Goal: Task Accomplishment & Management: Complete application form

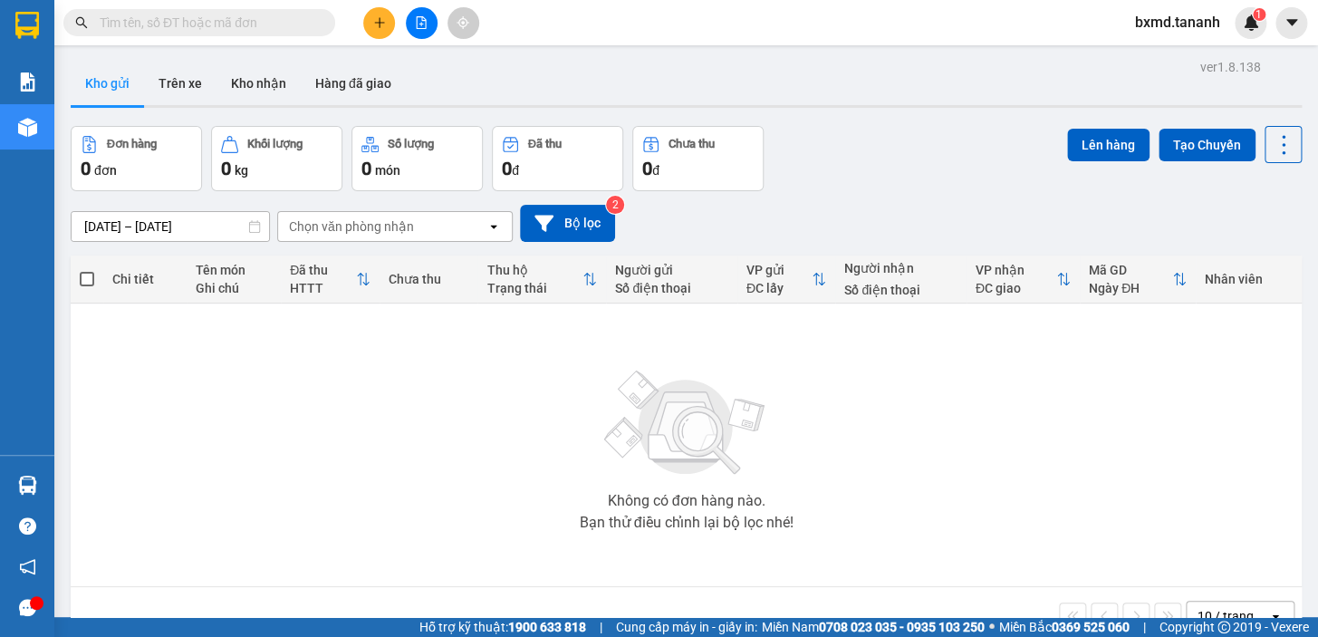
click at [386, 31] on button at bounding box center [379, 23] width 32 height 32
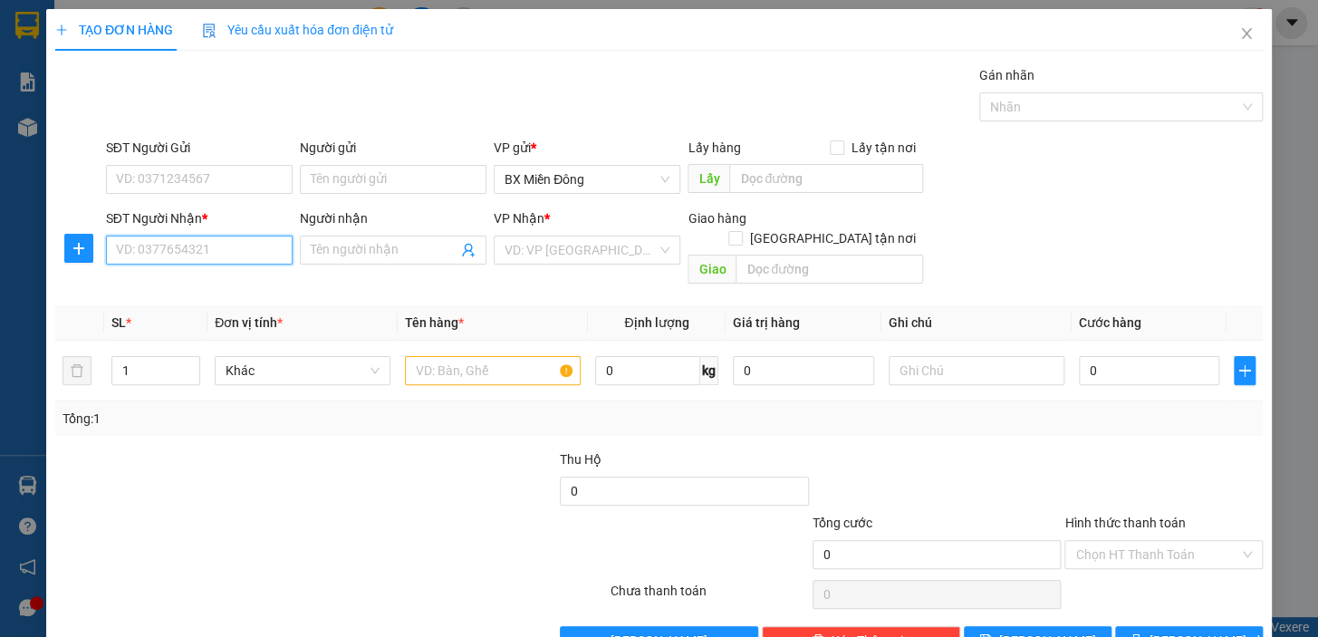
click at [214, 245] on input "SĐT Người Nhận *" at bounding box center [199, 249] width 187 height 29
click at [333, 249] on input "Người nhận" at bounding box center [384, 250] width 147 height 20
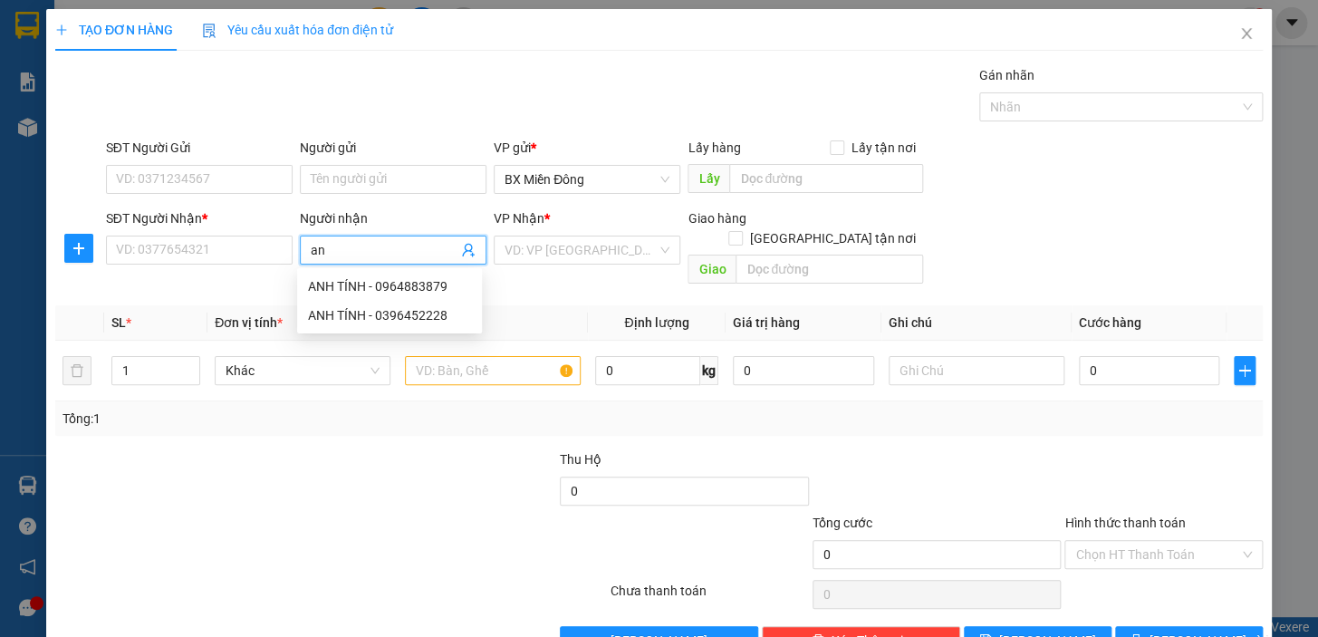
type input "a"
type input "ANH TÍNH"
click at [414, 287] on div "ANH TÍNH - 0964883879" at bounding box center [389, 286] width 163 height 20
type input "0964883879"
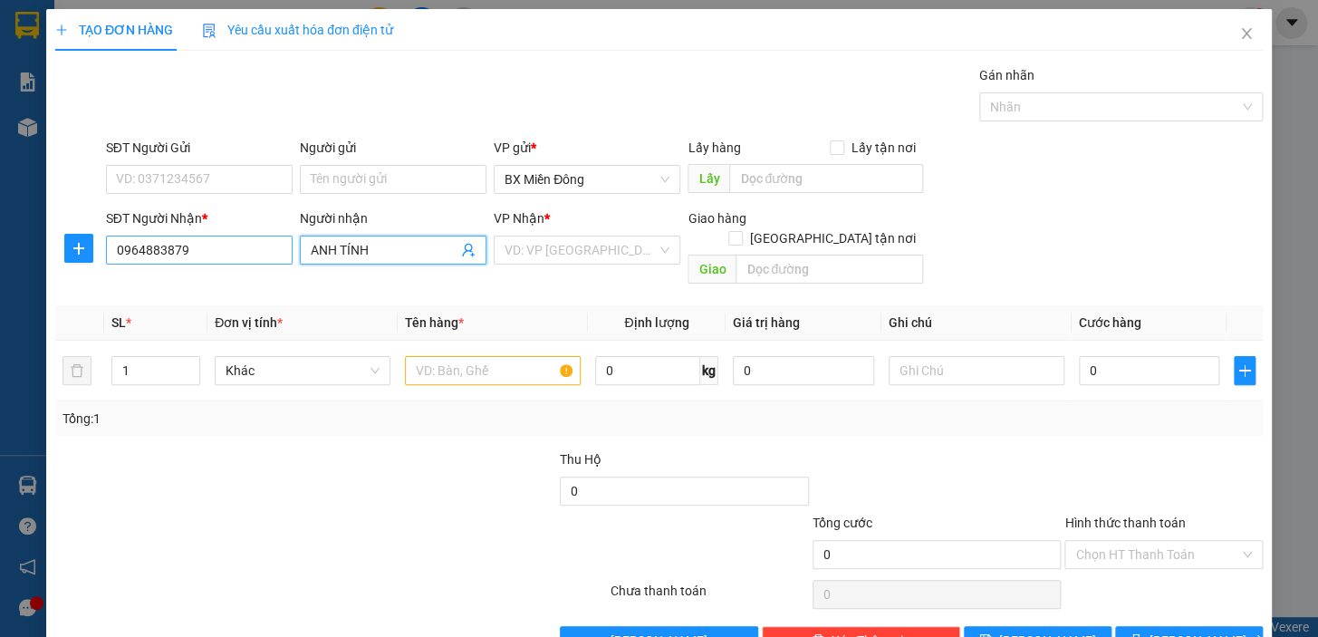
type input "ANH TÍNH"
drag, startPoint x: 196, startPoint y: 259, endPoint x: 91, endPoint y: 262, distance: 105.1
click at [91, 262] on div "SĐT Người Nhận * 0964883879 0964883879 Người nhận ANH TÍNH VP Nhận * VD: VP Sài…" at bounding box center [658, 249] width 1211 height 83
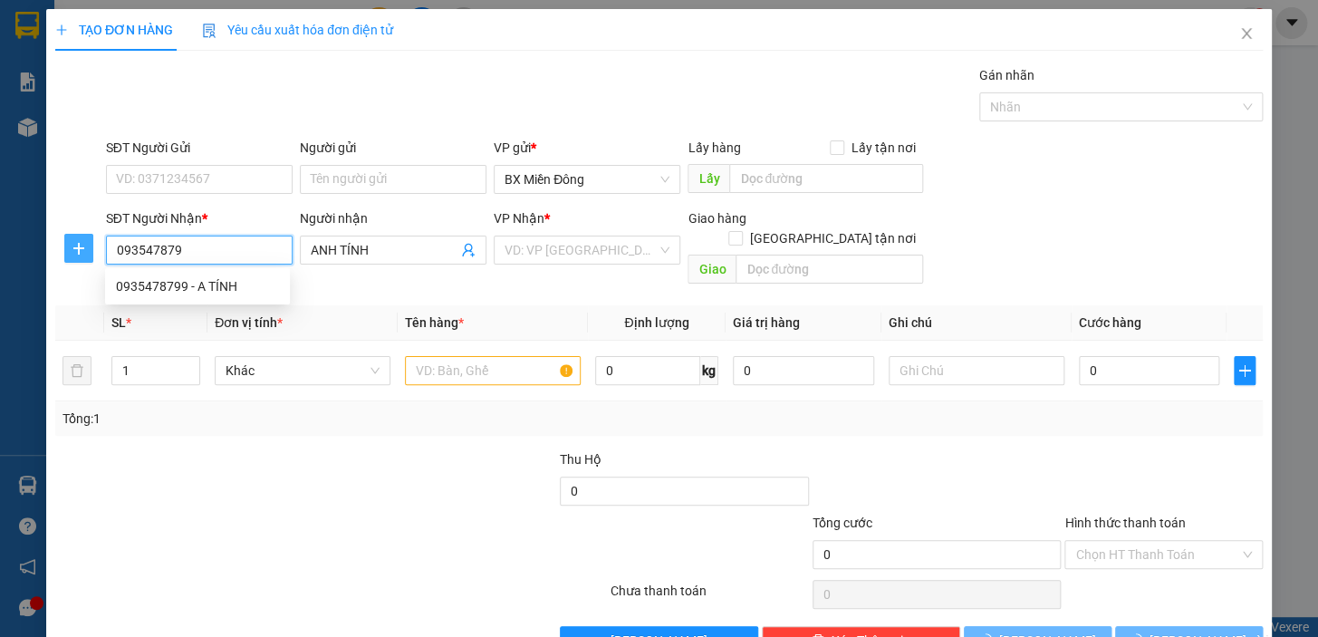
type input "0935478799"
click at [183, 276] on div "0935478799 - A TÍNH" at bounding box center [197, 286] width 163 height 20
type input "A TÍNH"
type input "50.000"
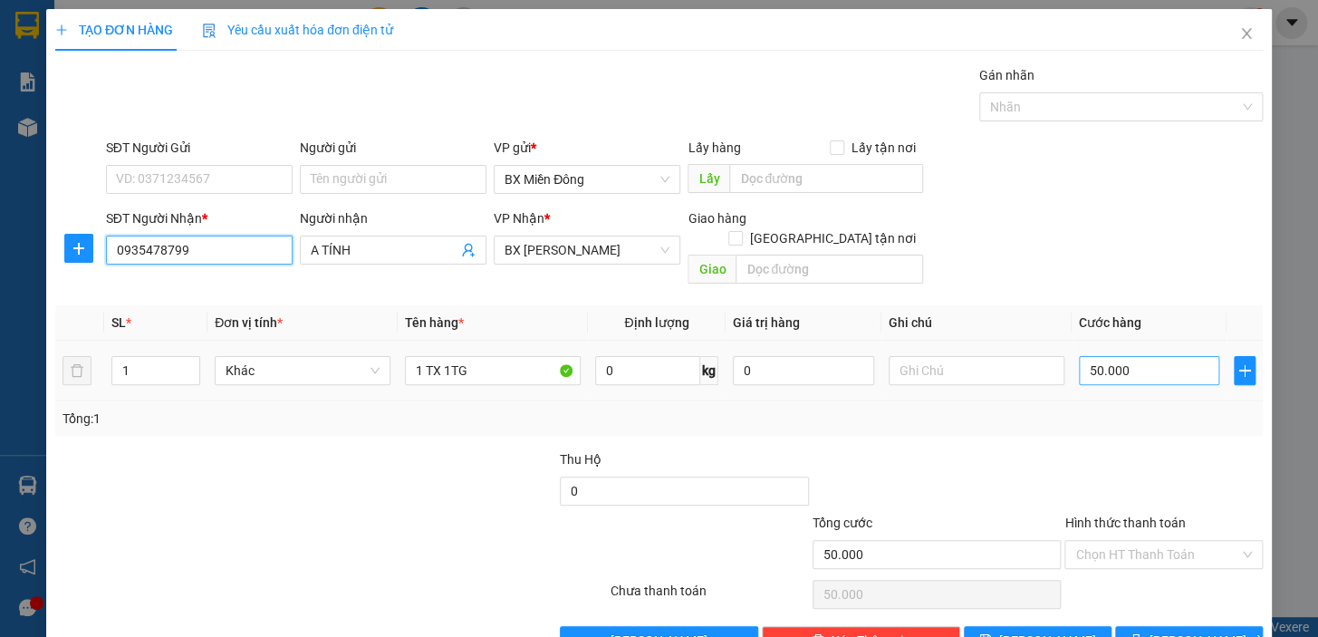
type input "0935478799"
click at [1123, 356] on input "50.000" at bounding box center [1149, 370] width 141 height 29
type input "0"
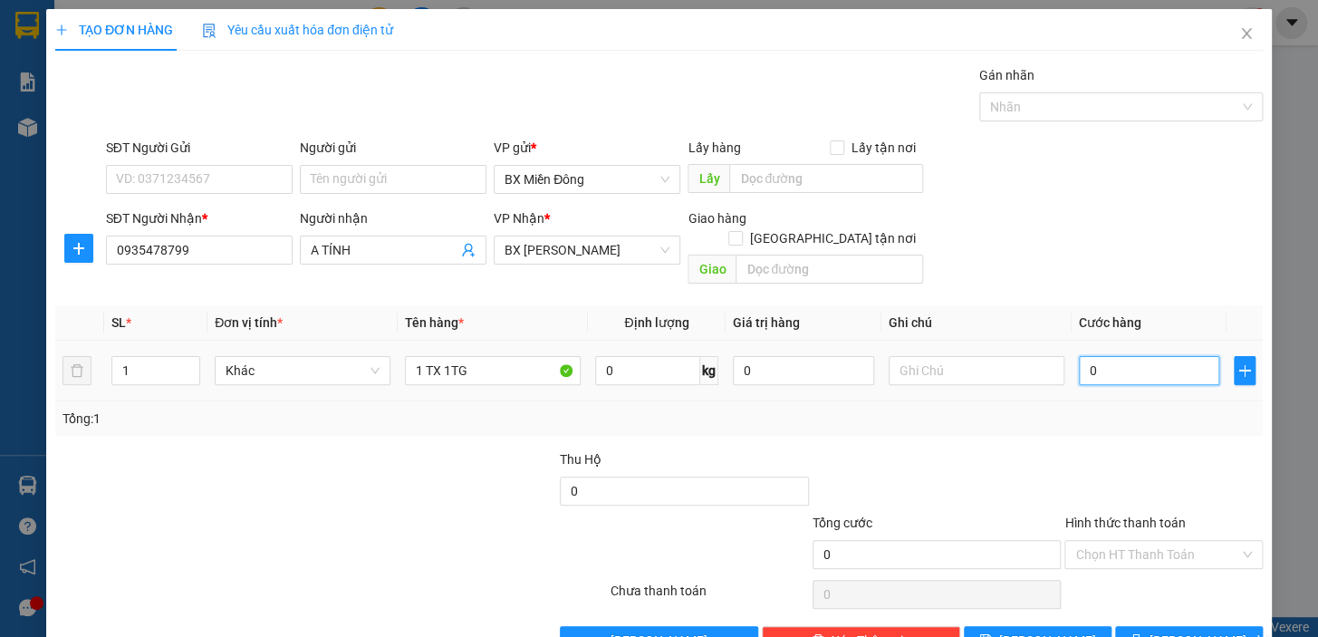
type input "2"
type input "02"
type input "22"
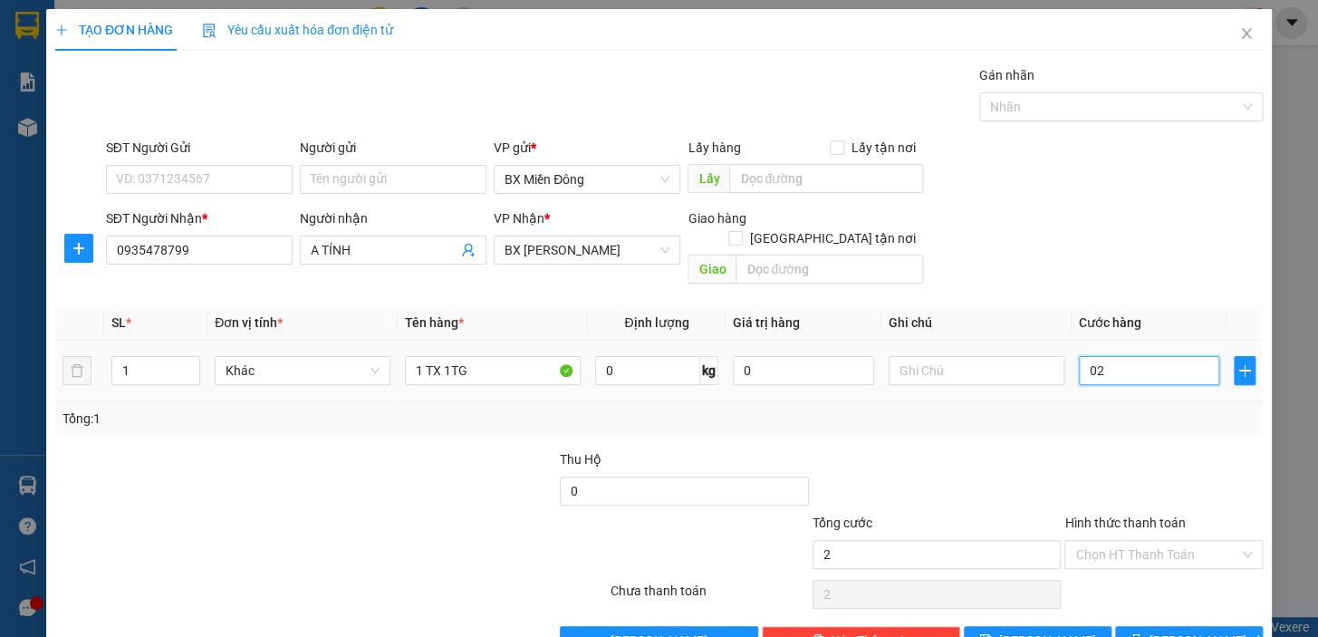
type input "022"
type input "220"
type input "0.220"
type input "220.000"
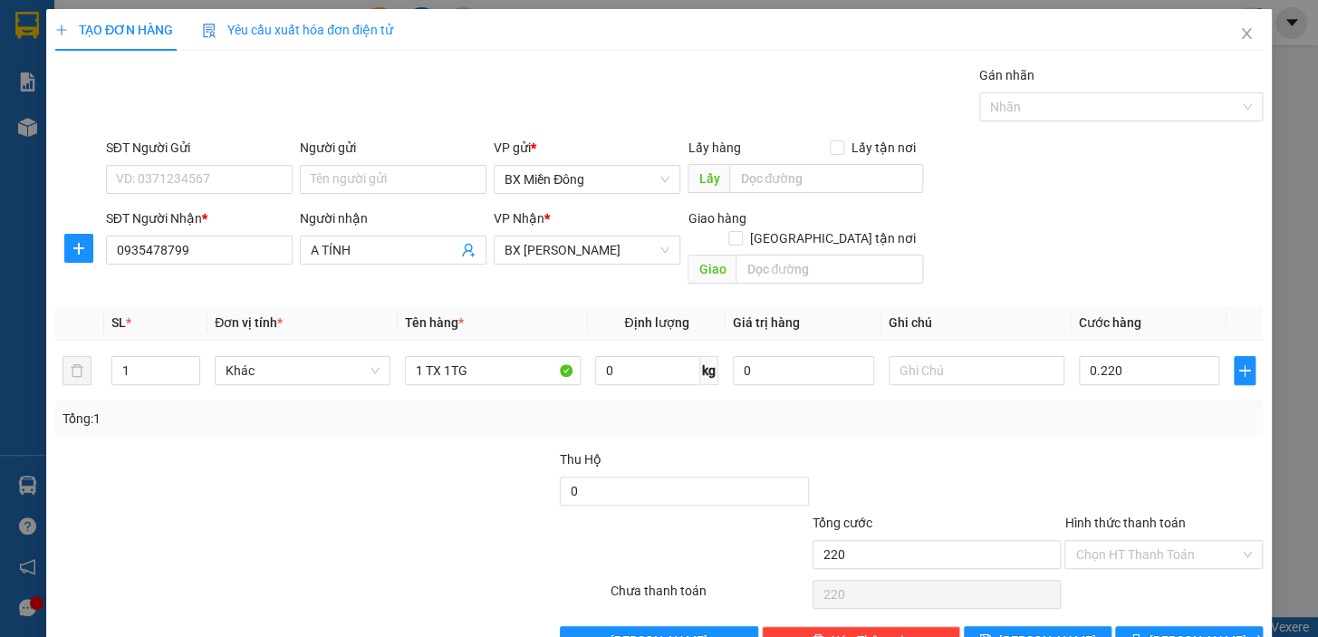
type input "220.000"
click at [1204, 449] on div at bounding box center [1163, 480] width 202 height 63
click at [232, 191] on input "SĐT Người Gửi" at bounding box center [199, 179] width 187 height 29
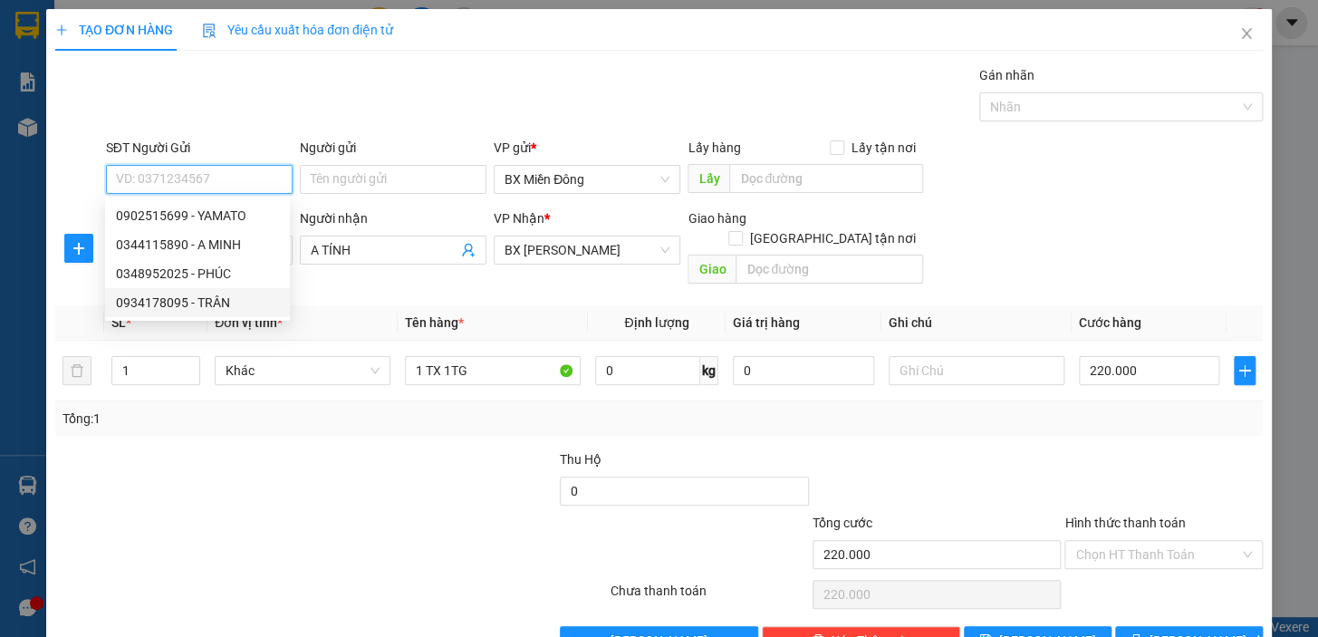
click at [230, 302] on div "0934178095 - TRÂN" at bounding box center [197, 303] width 163 height 20
type input "0934178095"
type input "TRÂN"
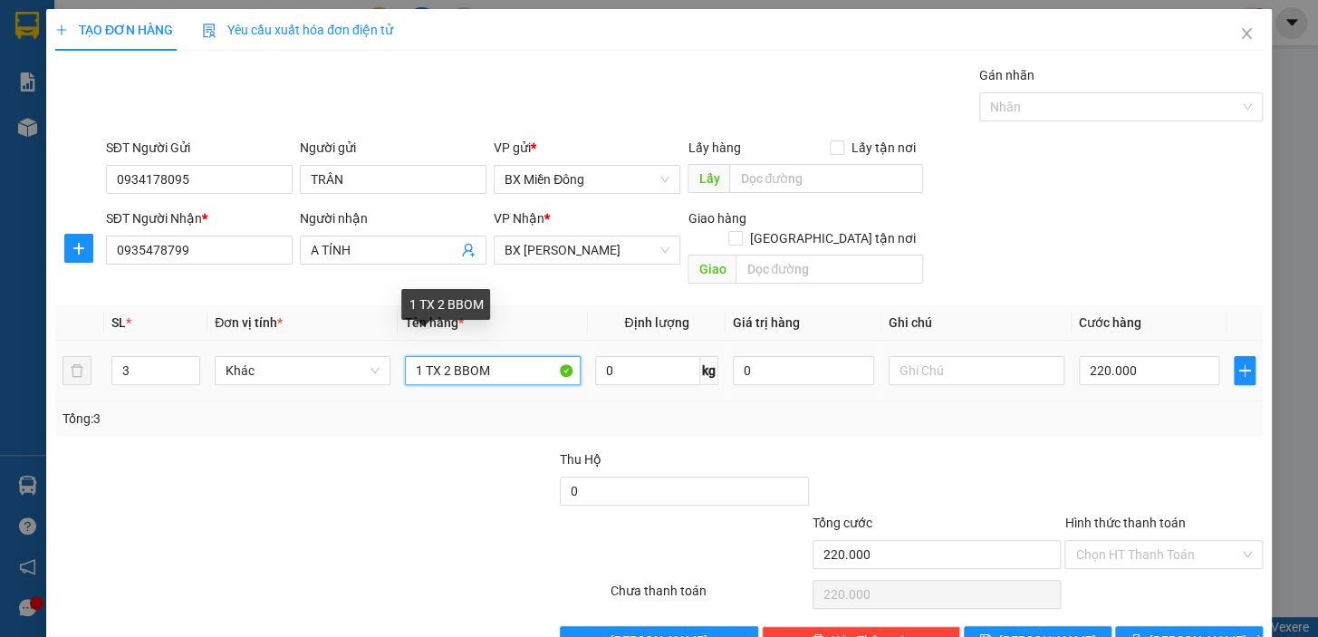
click at [448, 356] on input "1 TX 2 BBOM" at bounding box center [493, 370] width 176 height 29
click at [458, 356] on input "1 TX 1BBOM" at bounding box center [493, 370] width 176 height 29
click at [445, 356] on input "1 TX 1BOM" at bounding box center [493, 370] width 176 height 29
type input "1 TX 1 BOM"
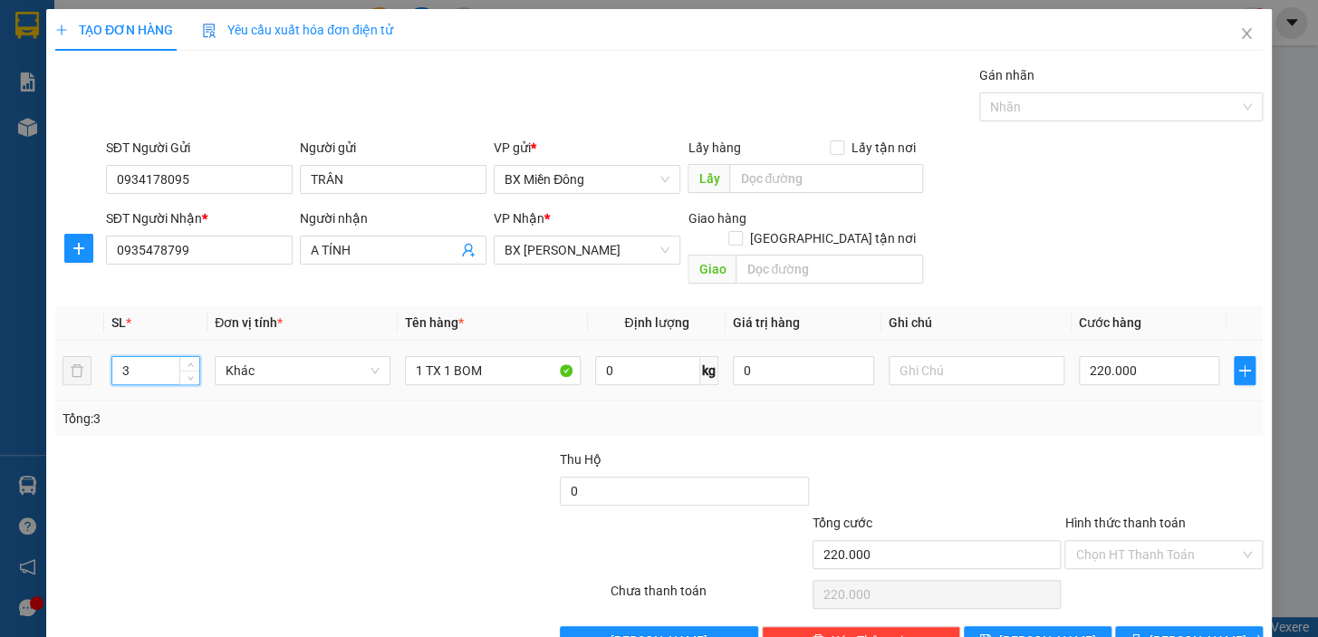
click at [128, 357] on input "3" at bounding box center [155, 370] width 87 height 27
type input "2"
click at [1169, 630] on span "[PERSON_NAME] và In" at bounding box center [1212, 640] width 127 height 20
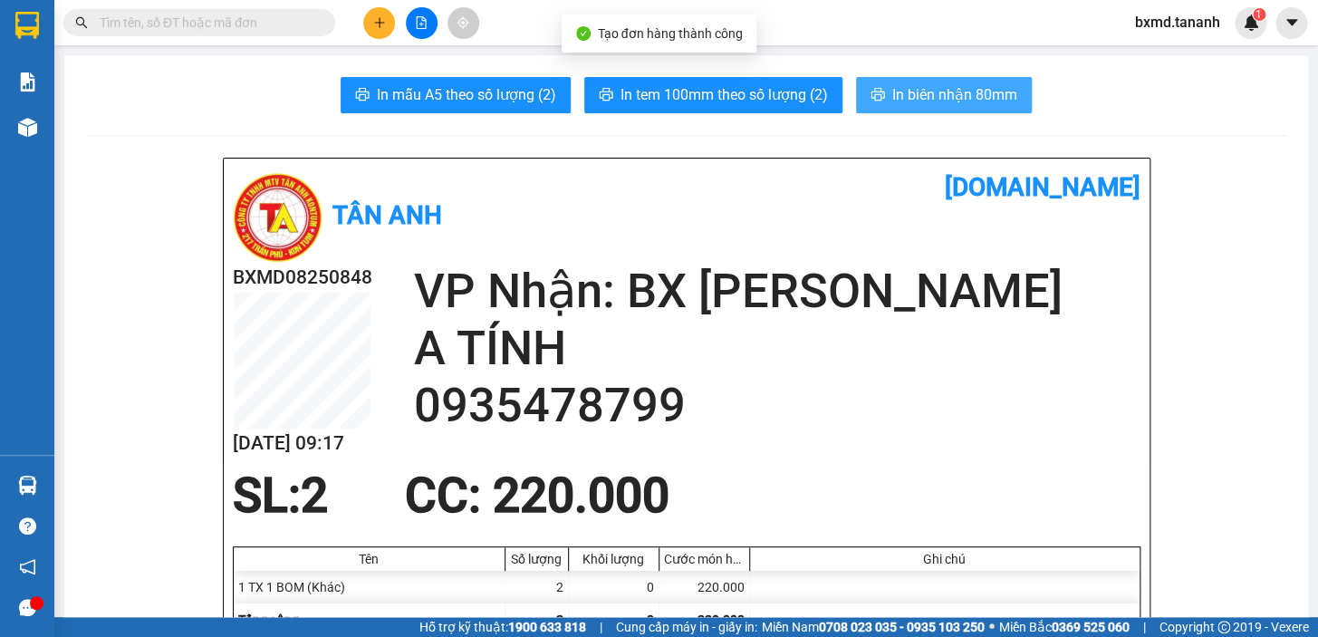
click at [993, 109] on button "In biên nhận 80mm" at bounding box center [944, 95] width 176 height 36
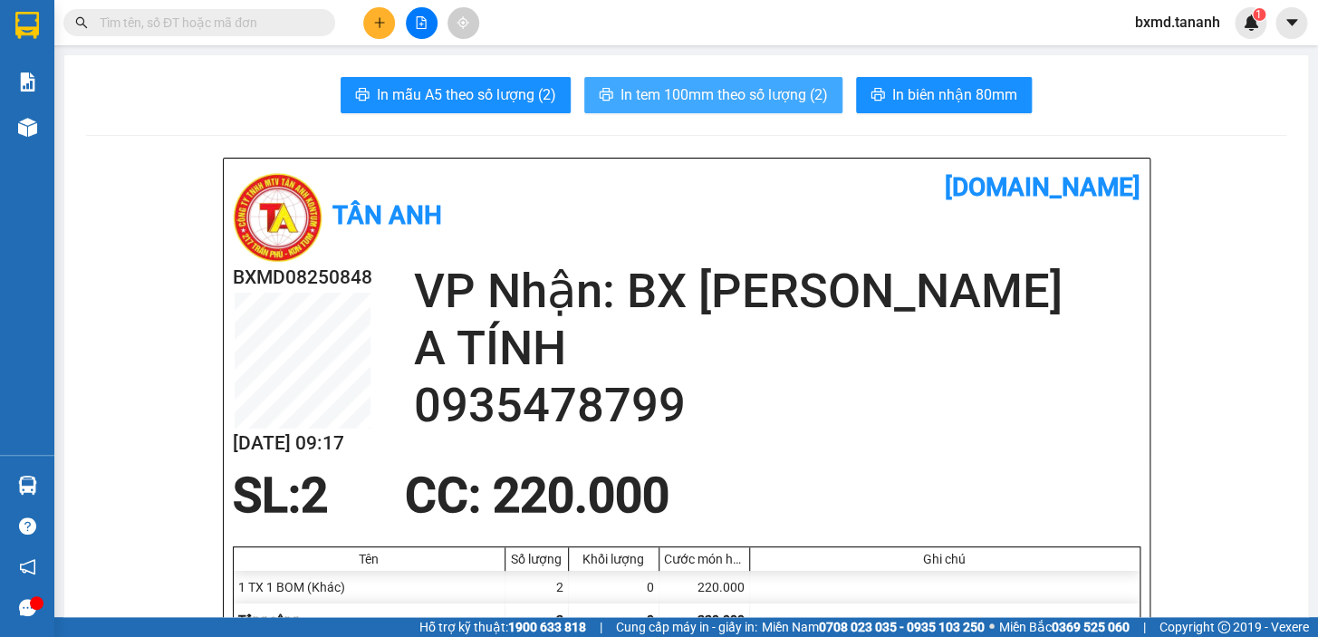
click at [645, 102] on span "In tem 100mm theo số lượng (2)" at bounding box center [723, 94] width 207 height 23
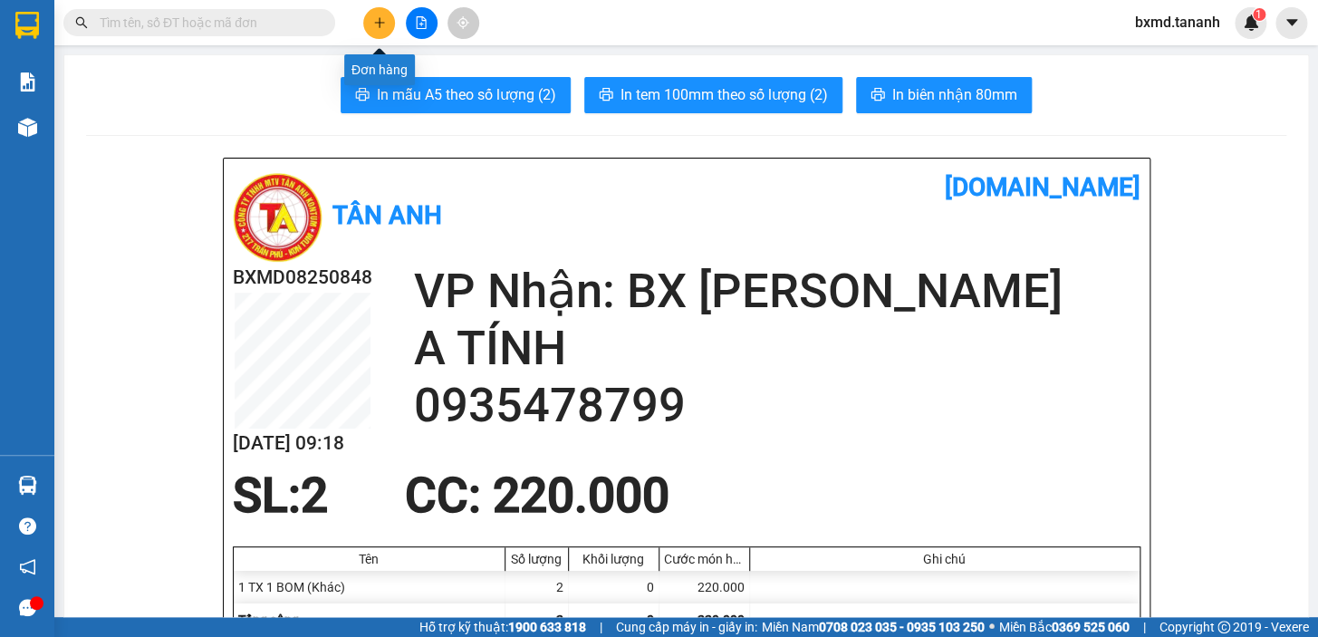
click at [388, 27] on button at bounding box center [379, 23] width 32 height 32
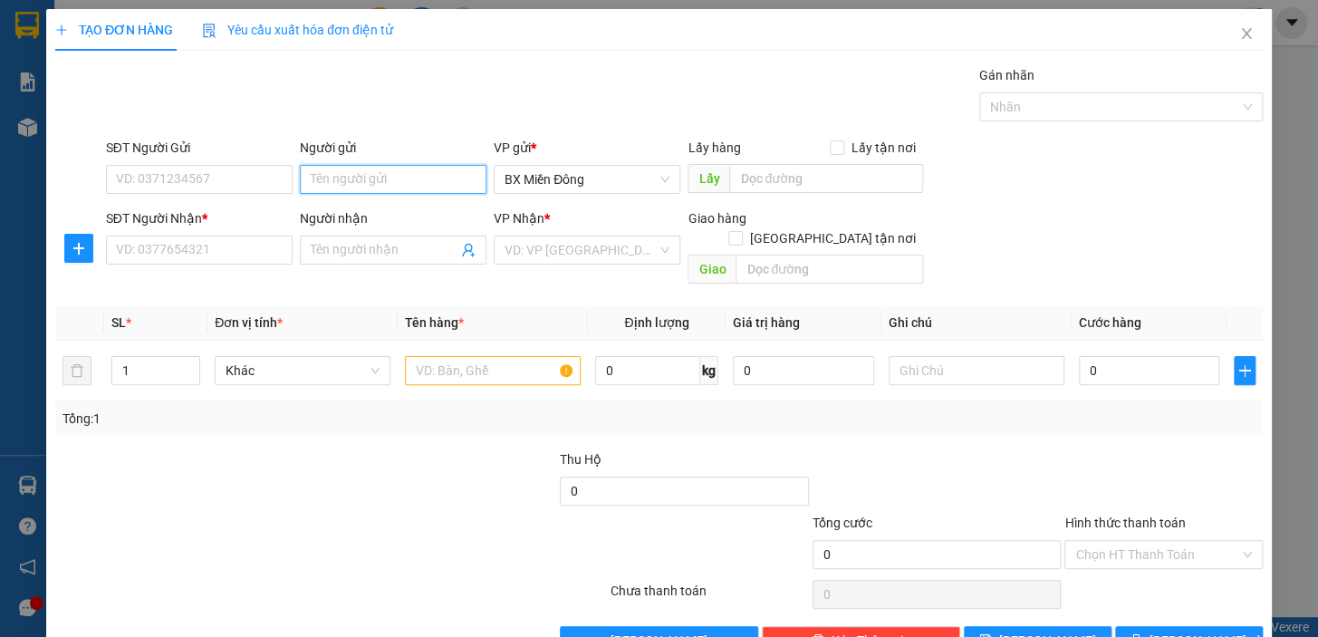
click at [375, 183] on input "Người gửi" at bounding box center [393, 179] width 187 height 29
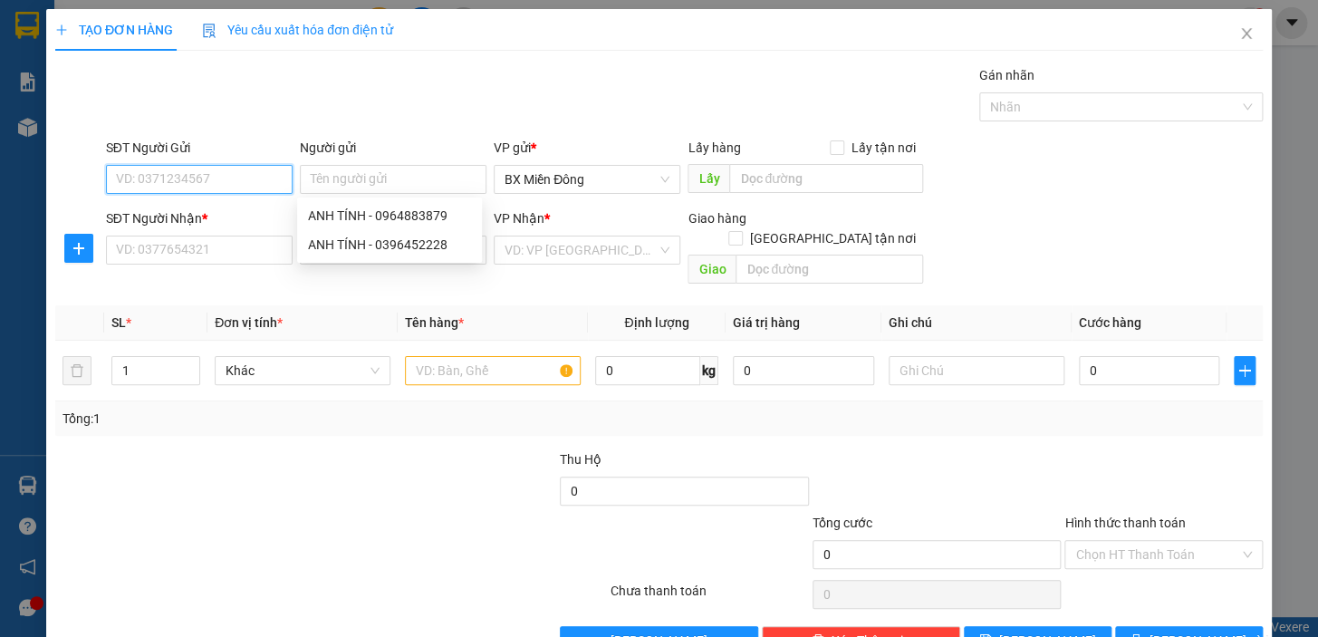
click at [240, 179] on input "SĐT Người Gửi" at bounding box center [199, 179] width 187 height 29
type input "0938026389"
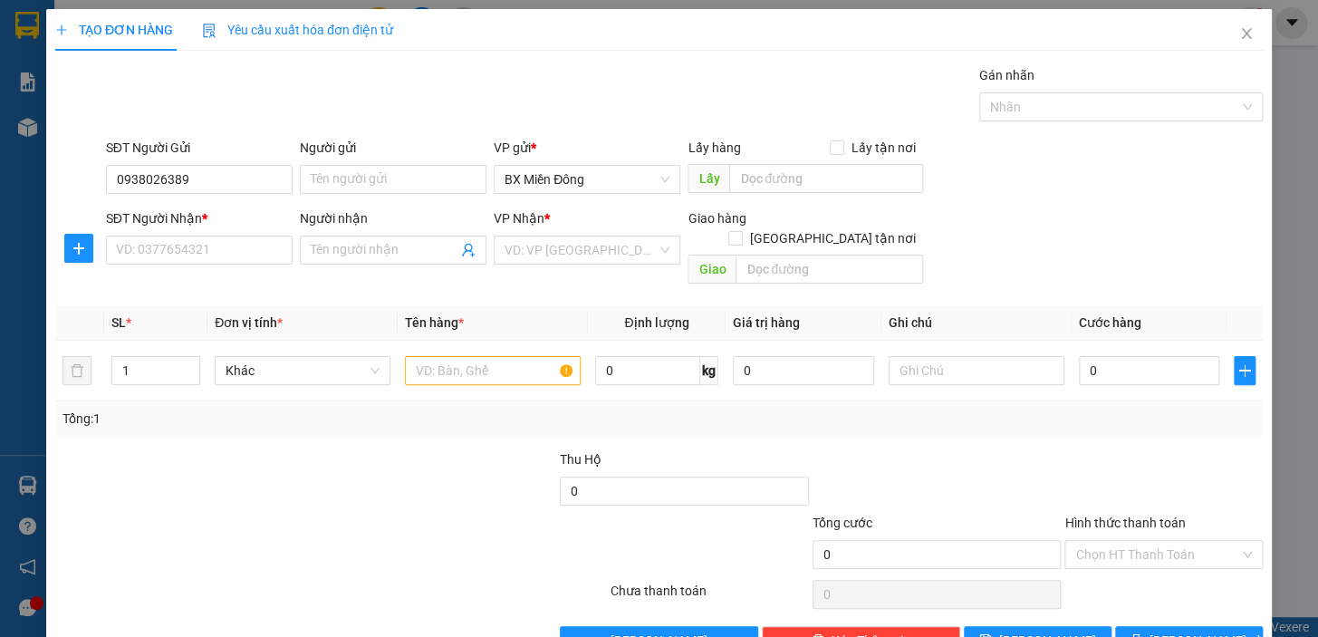
click at [394, 197] on div "Người gửi Tên người gửi" at bounding box center [393, 169] width 187 height 63
click at [394, 183] on input "Người gửi" at bounding box center [393, 179] width 187 height 29
type input "MIRILIN"
click at [265, 249] on input "SĐT Người Nhận *" at bounding box center [199, 249] width 187 height 29
click at [154, 249] on input "09496039" at bounding box center [199, 249] width 187 height 29
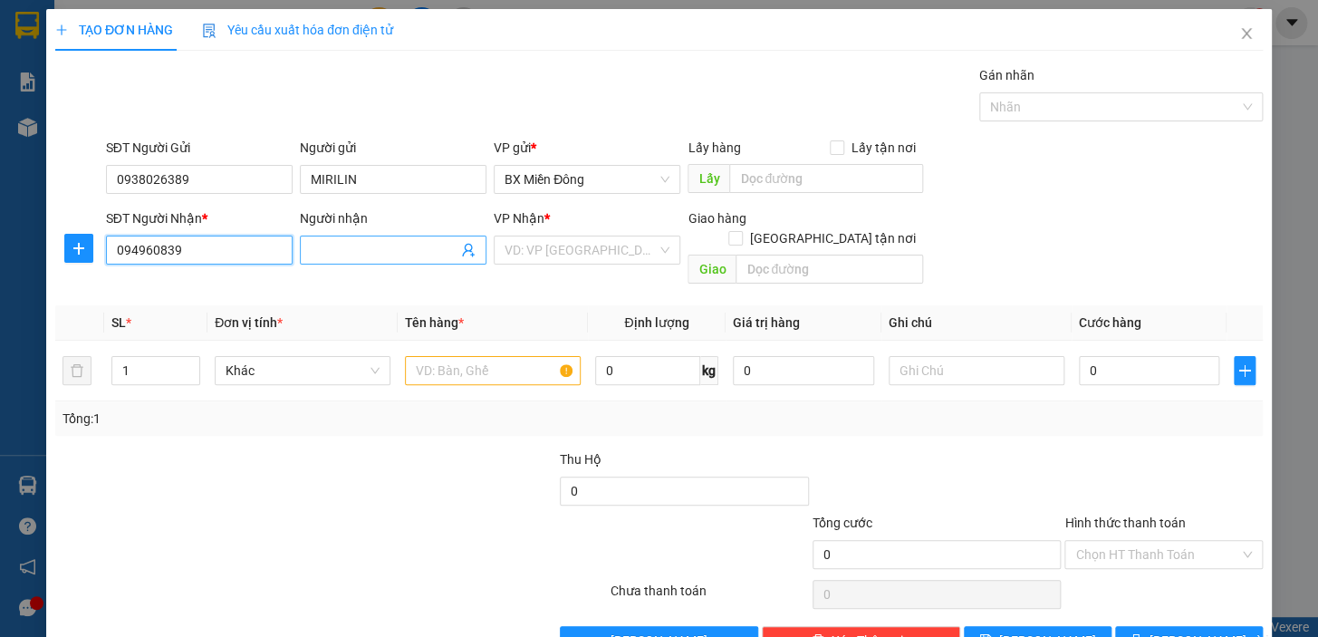
type input "094960839"
click at [416, 254] on input "Người nhận" at bounding box center [384, 250] width 147 height 20
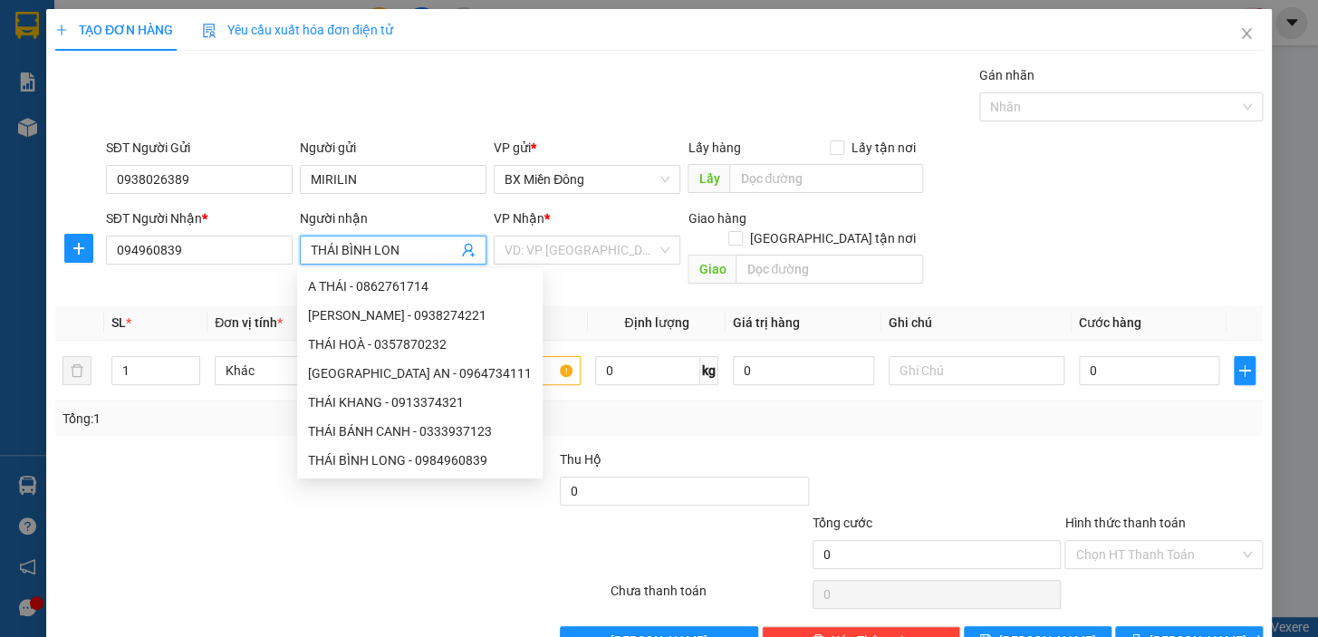
type input "THÁI BÌNH LONG"
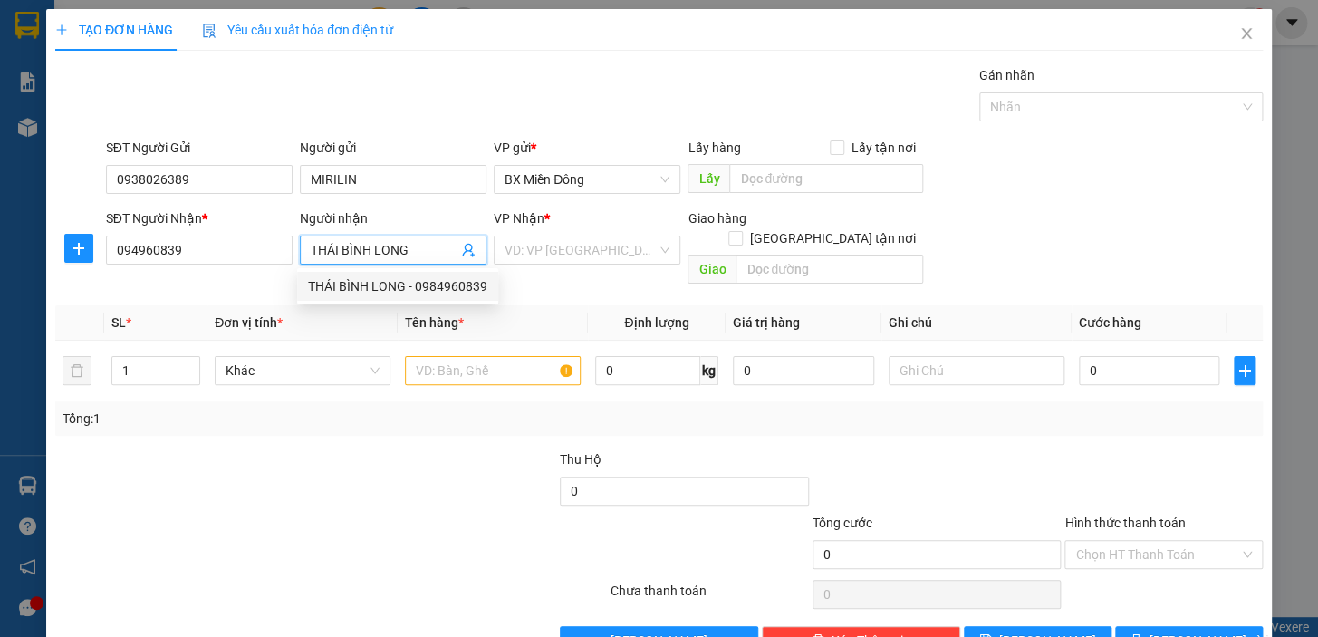
click at [442, 287] on div "THÁI BÌNH LONG - 0984960839" at bounding box center [397, 286] width 179 height 20
type input "0984960839"
type input "THÁI BÌNH LONG"
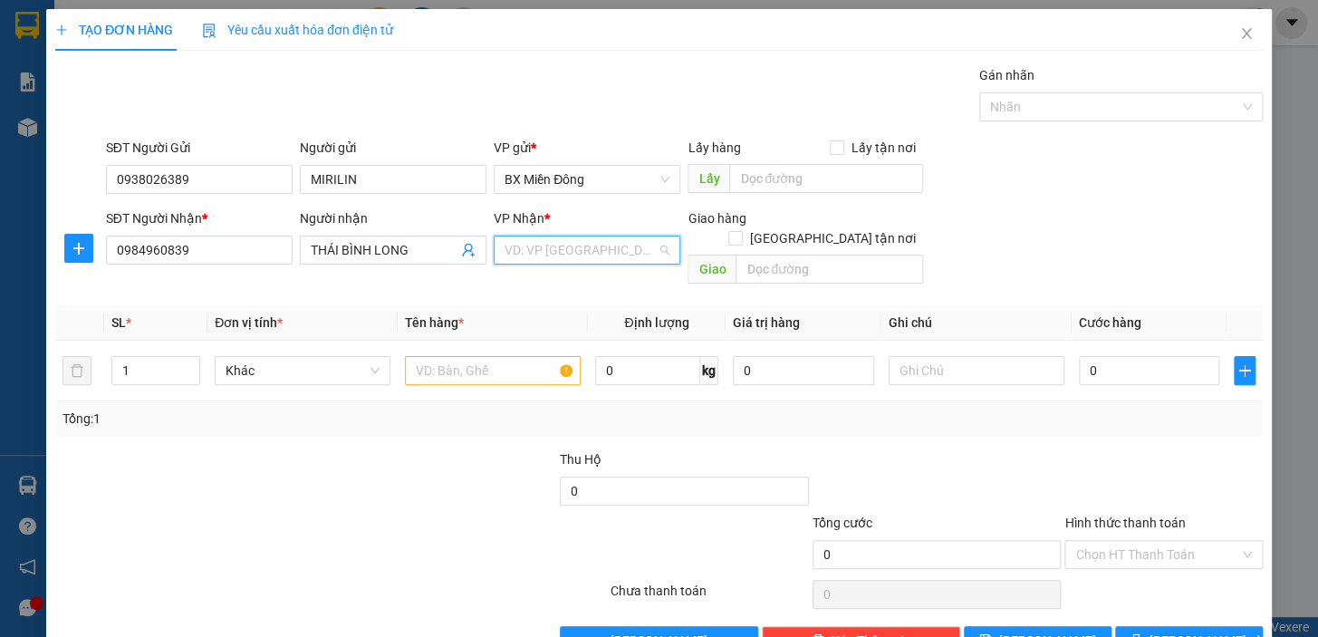
click at [528, 254] on input "search" at bounding box center [580, 249] width 152 height 27
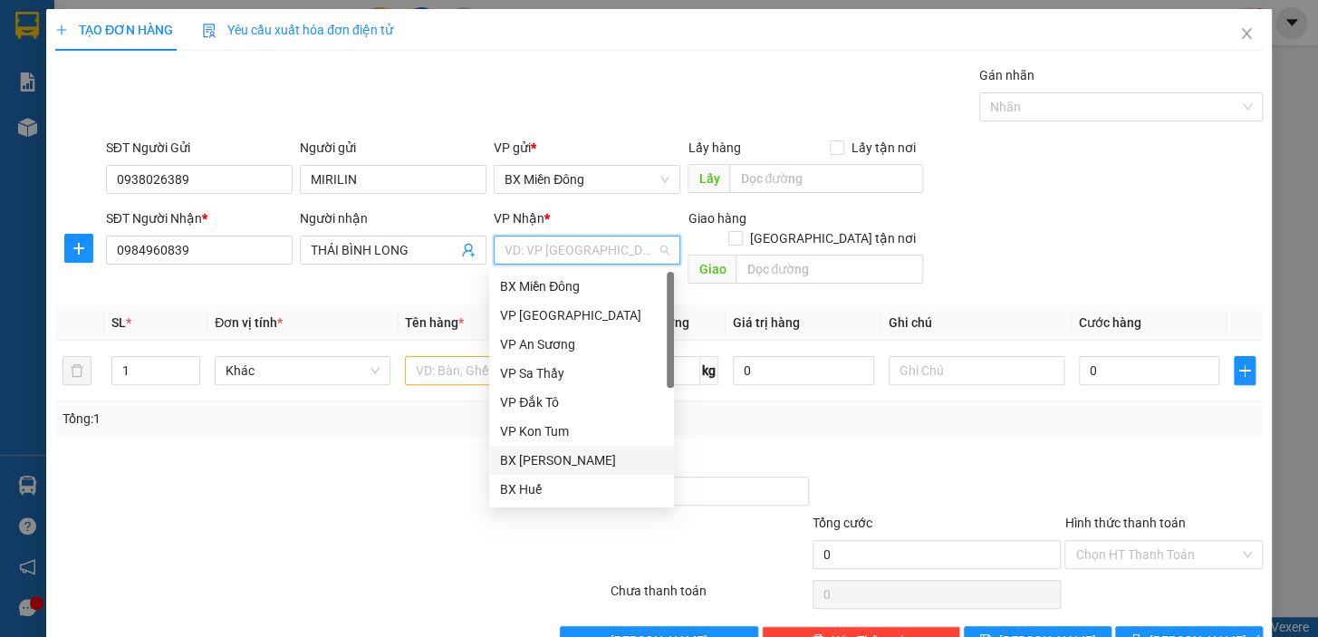
click at [567, 458] on div "BX [PERSON_NAME]" at bounding box center [581, 460] width 163 height 20
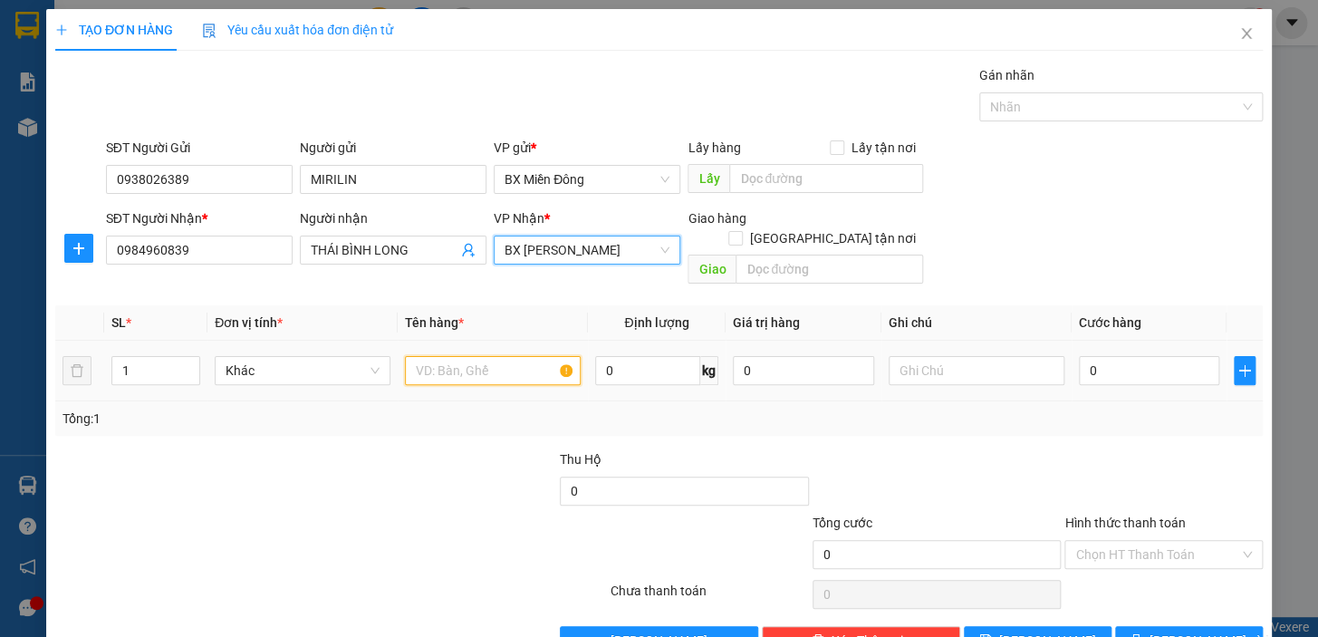
click at [453, 356] on input "text" at bounding box center [493, 370] width 176 height 29
type input "1 BAO"
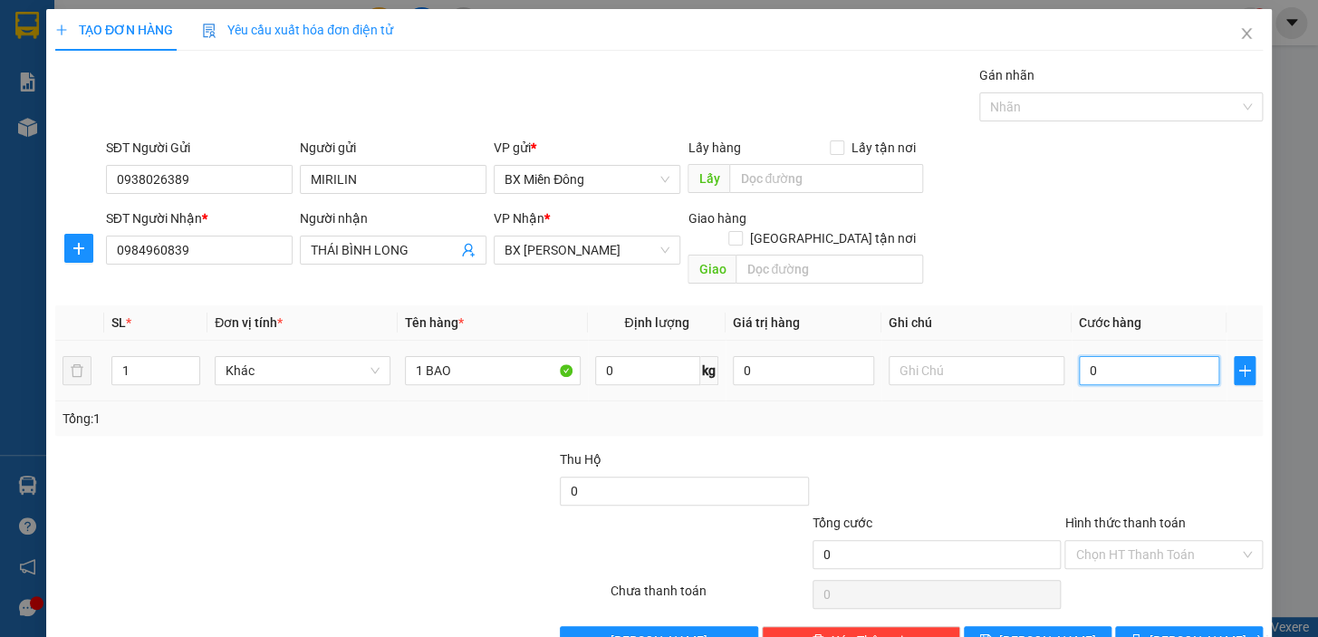
click at [1086, 356] on input "0" at bounding box center [1149, 370] width 141 height 29
type input "05"
type input "5"
type input "050"
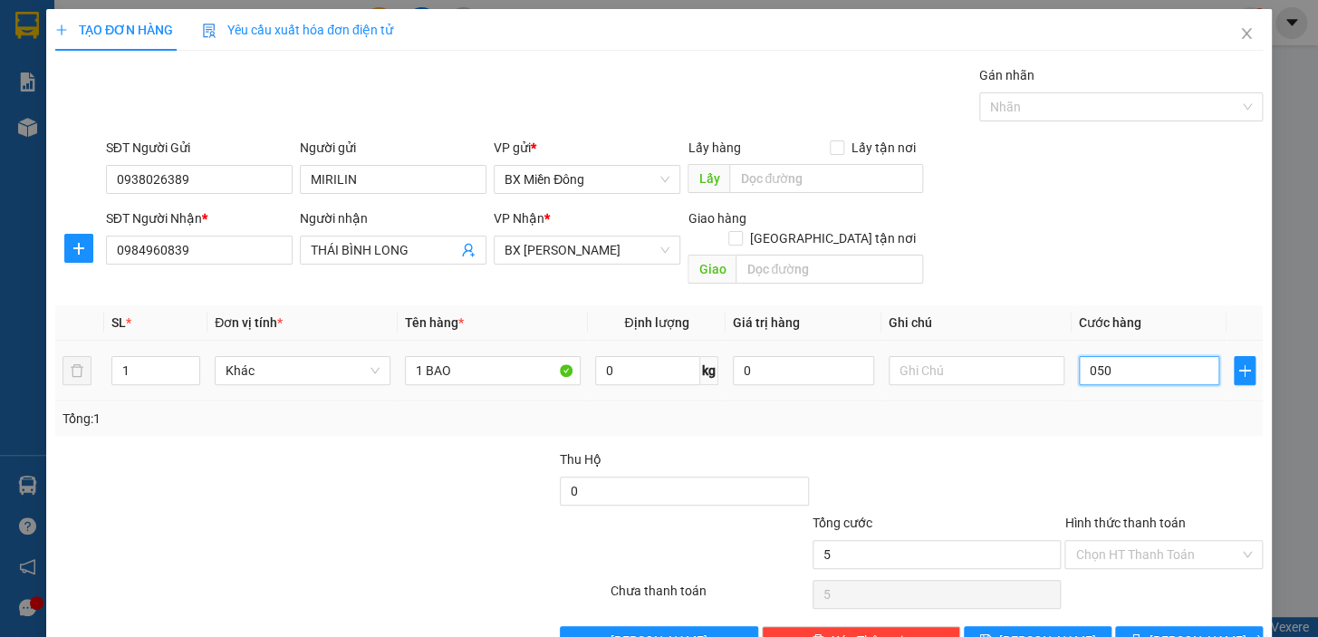
type input "50"
type input "50.000"
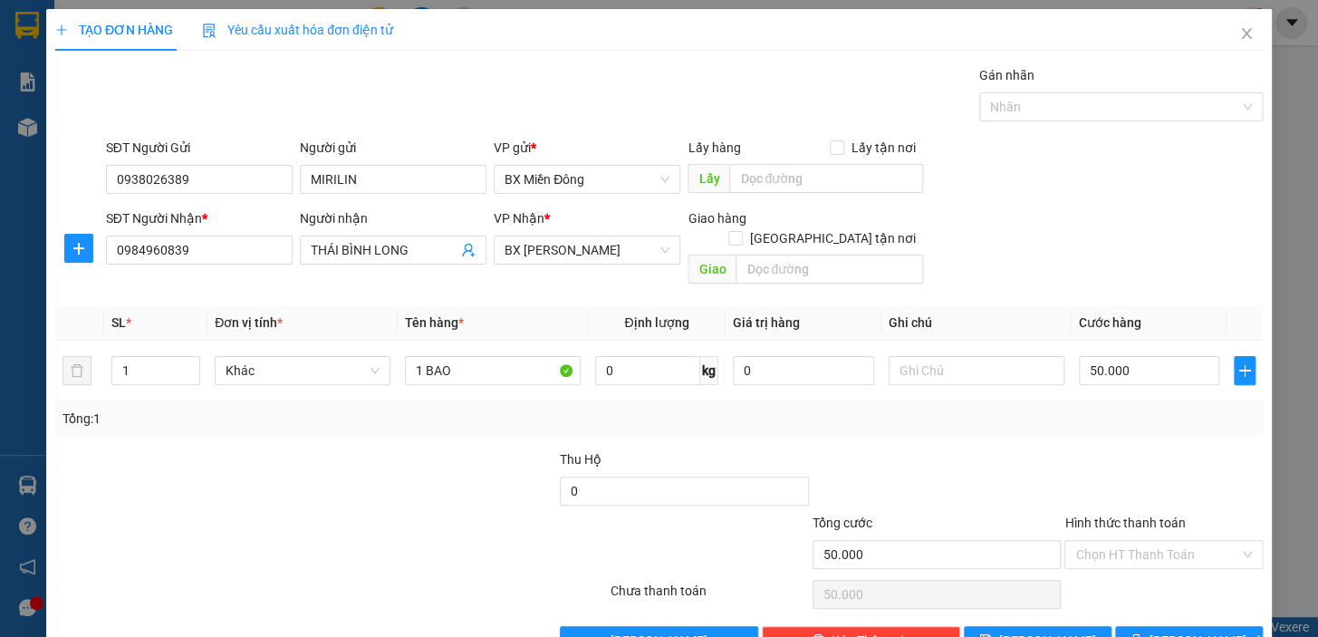
click at [999, 409] on div "Tổng: 1" at bounding box center [658, 418] width 1207 height 34
click at [1170, 630] on span "[PERSON_NAME] và In" at bounding box center [1212, 640] width 127 height 20
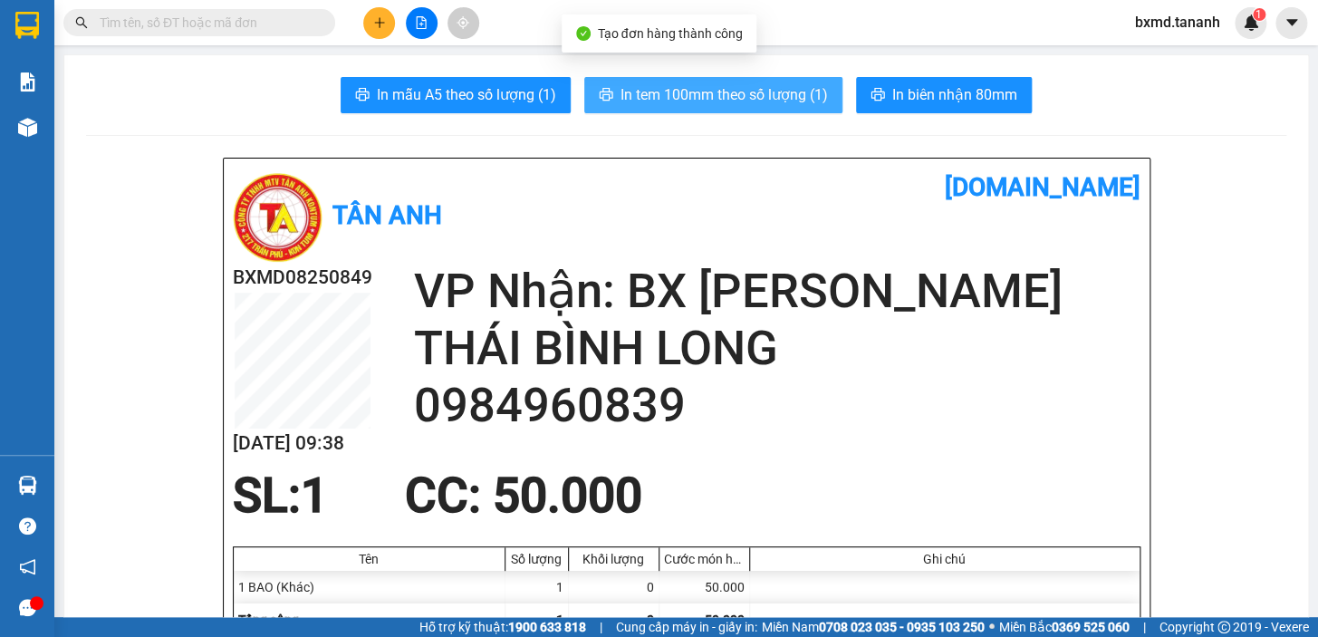
click at [710, 83] on span "In tem 100mm theo số lượng (1)" at bounding box center [723, 94] width 207 height 23
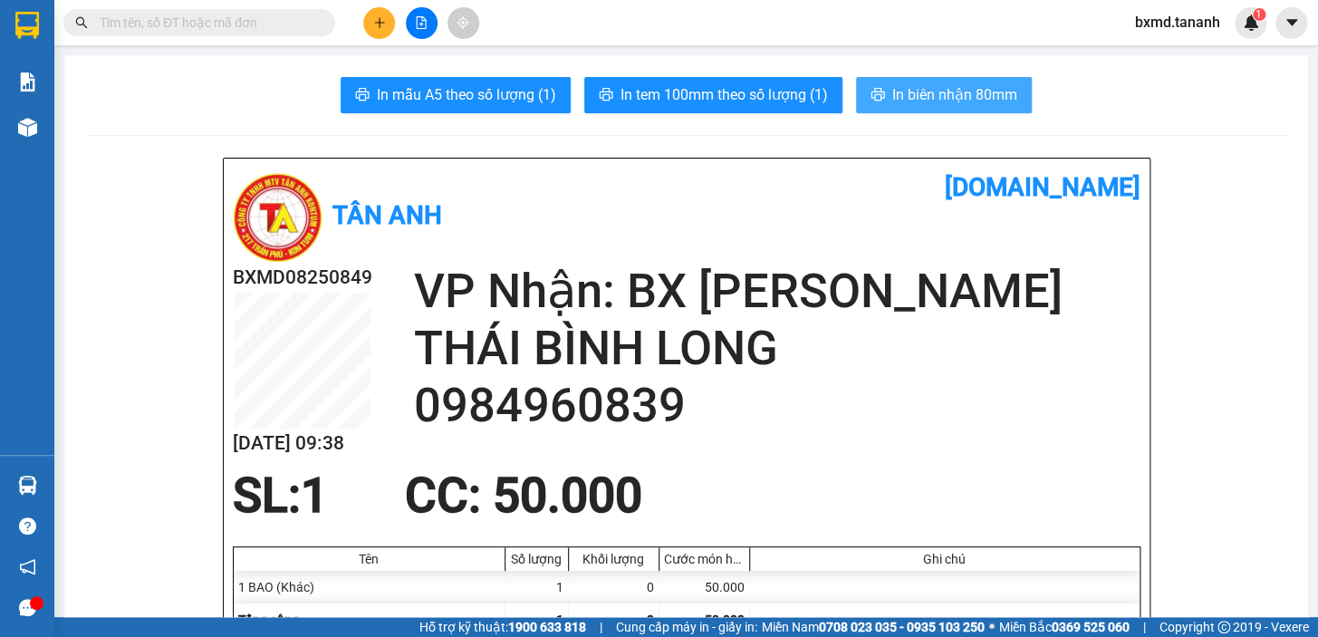
click at [923, 99] on span "In biên nhận 80mm" at bounding box center [954, 94] width 125 height 23
